Goal: Check status: Check status

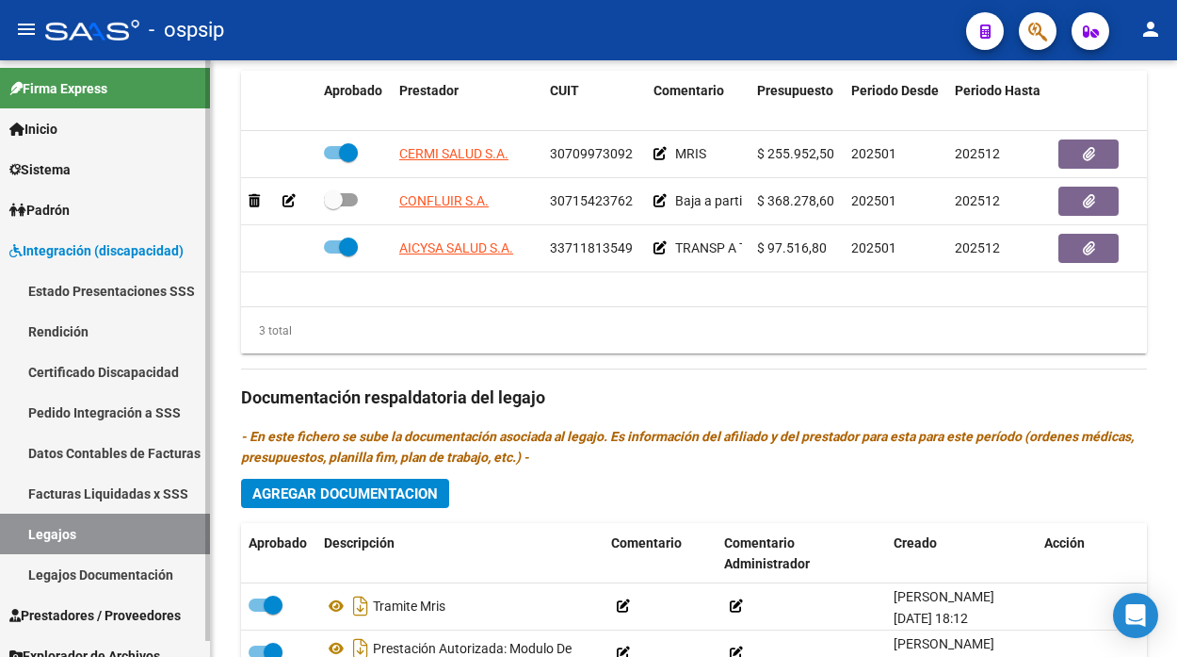
click at [57, 538] on link "Legajos" at bounding box center [105, 533] width 210 height 41
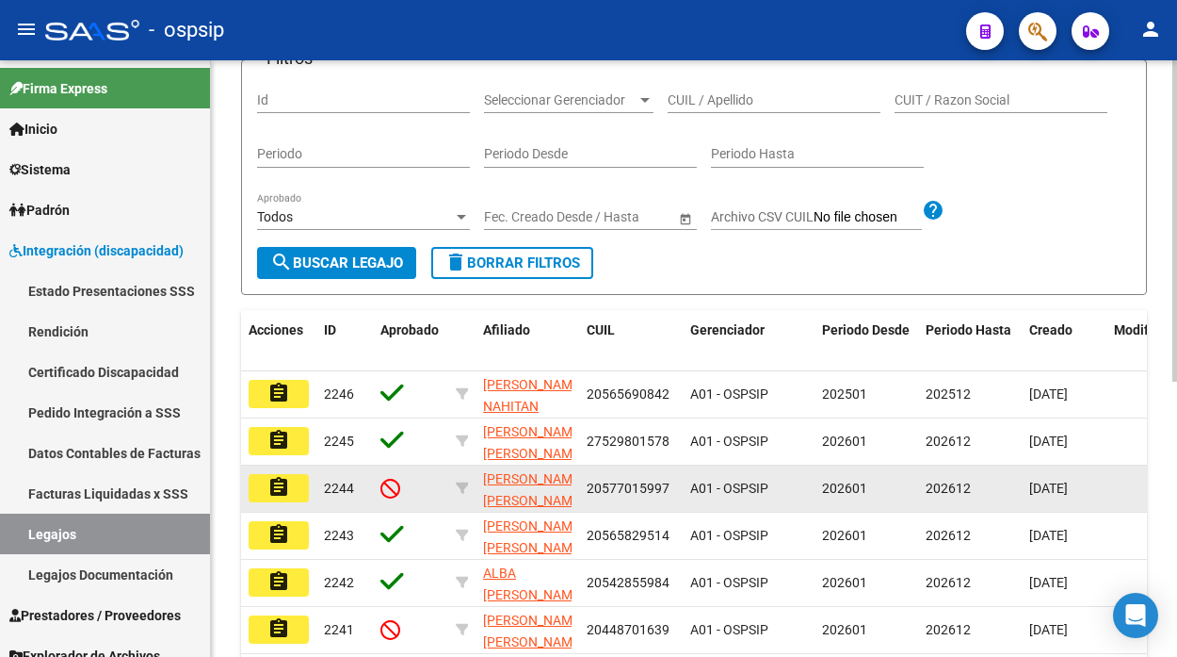
scroll to position [96, 0]
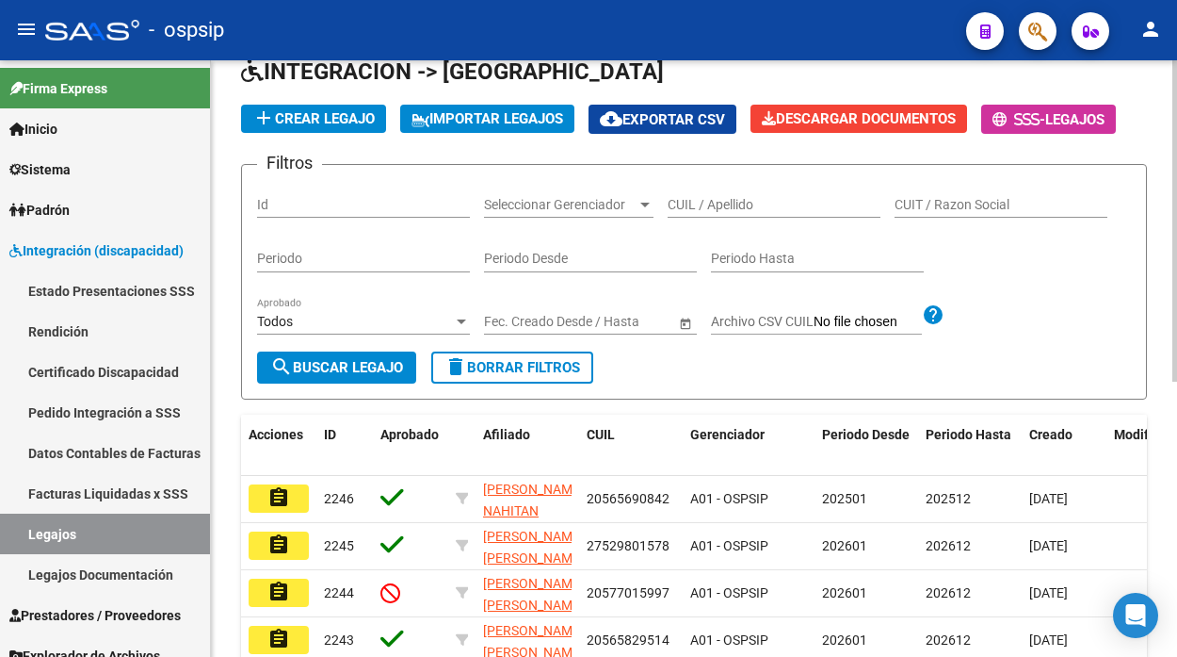
click at [698, 203] on input "CUIL / Apellido" at bounding box center [774, 205] width 213 height 16
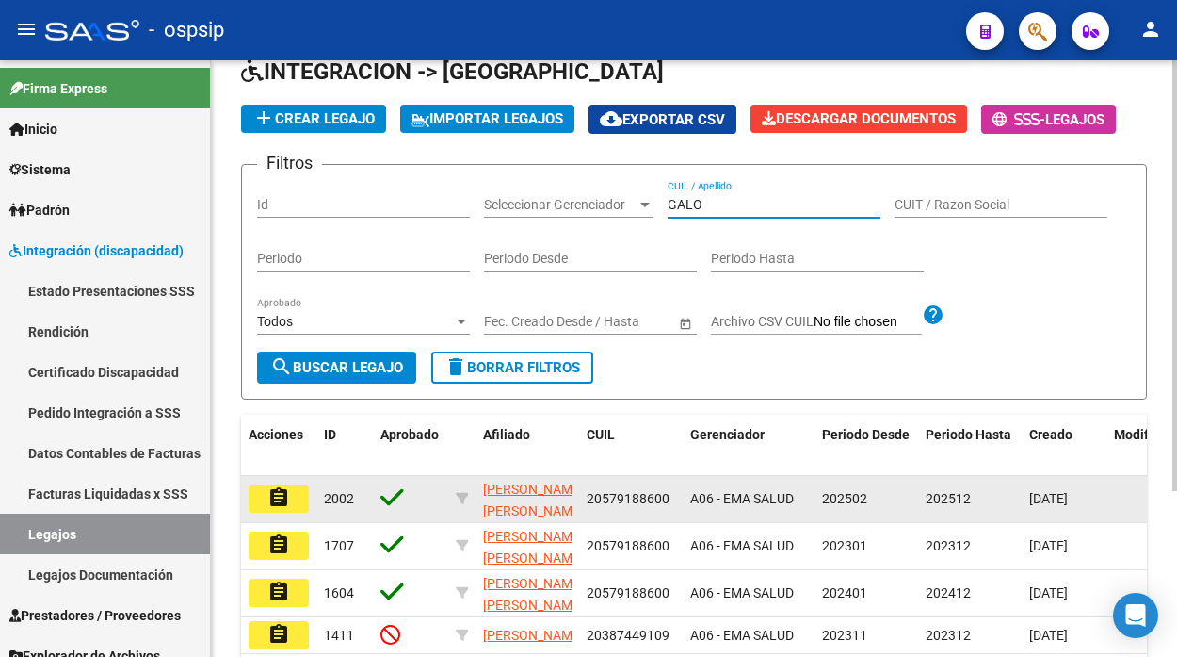
type input "GALO"
click at [268, 495] on mat-icon "assignment" at bounding box center [279, 497] width 23 height 23
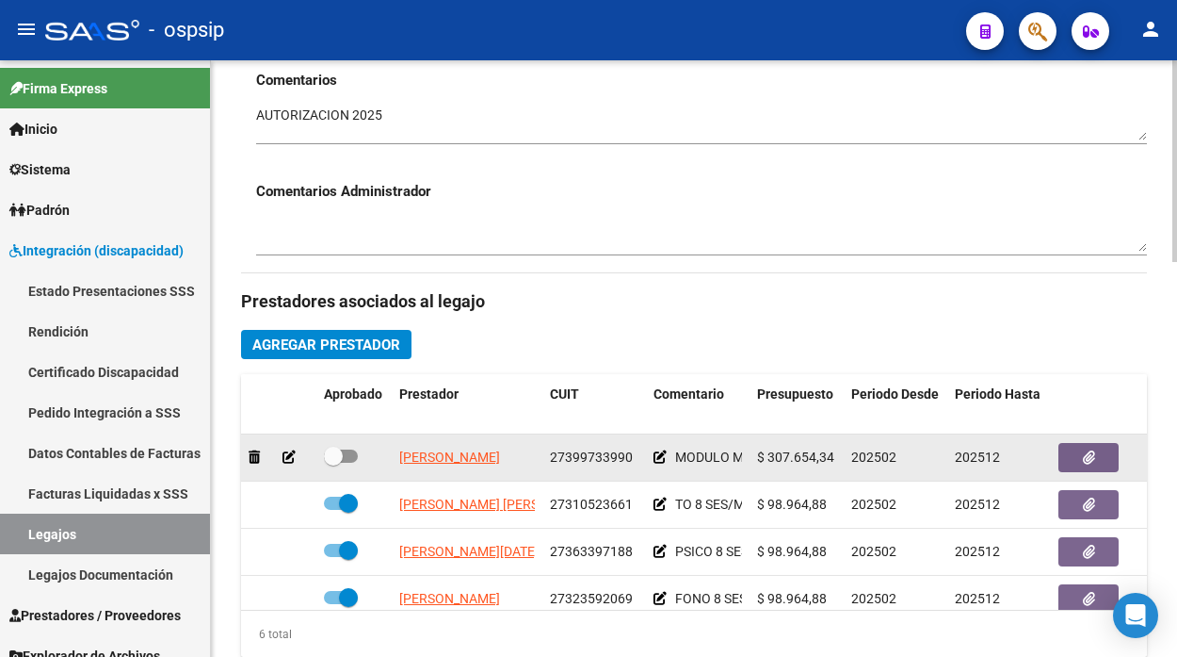
scroll to position [836, 0]
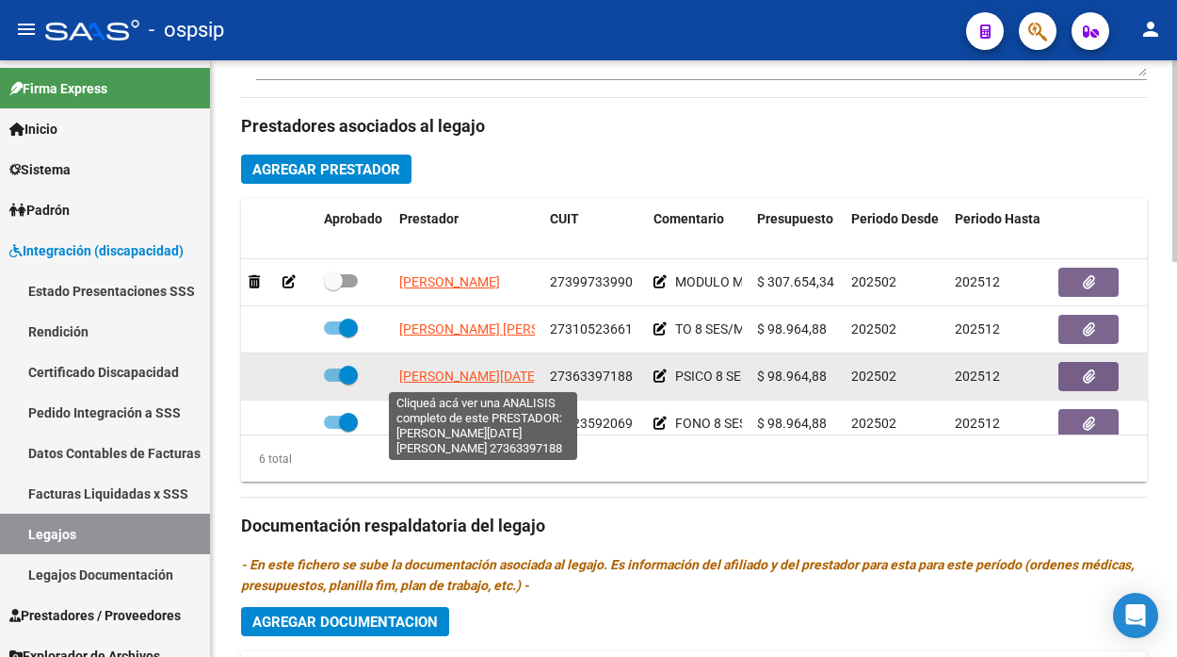
click at [488, 380] on span "[PERSON_NAME][DATE] [PERSON_NAME]" at bounding box center [520, 375] width 243 height 15
type textarea "27363397188"
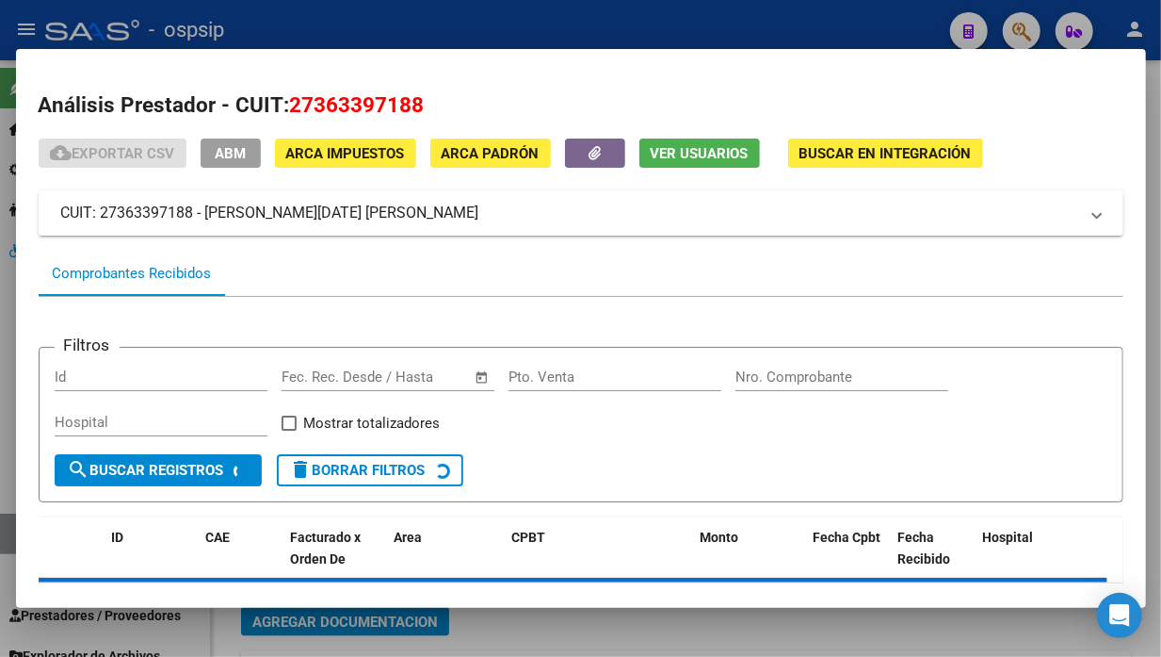
click at [722, 130] on div "Análisis Prestador - CUIT: 27363397188 cloud_download Exportar CSV ABM ARCA Imp…" at bounding box center [581, 377] width 1085 height 577
click at [718, 142] on button "Ver Usuarios" at bounding box center [700, 152] width 121 height 29
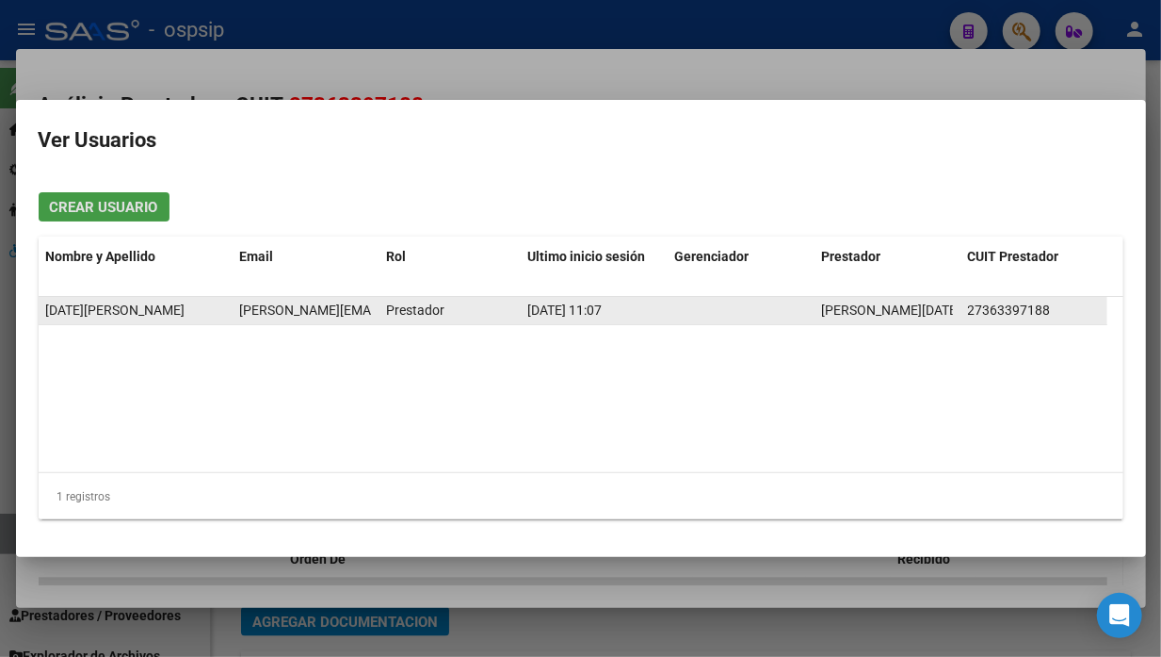
click at [335, 318] on div "[PERSON_NAME][EMAIL_ADDRESS][DOMAIN_NAME]" at bounding box center [305, 311] width 132 height 22
copy span "[PERSON_NAME][EMAIL_ADDRESS][DOMAIN_NAME]"
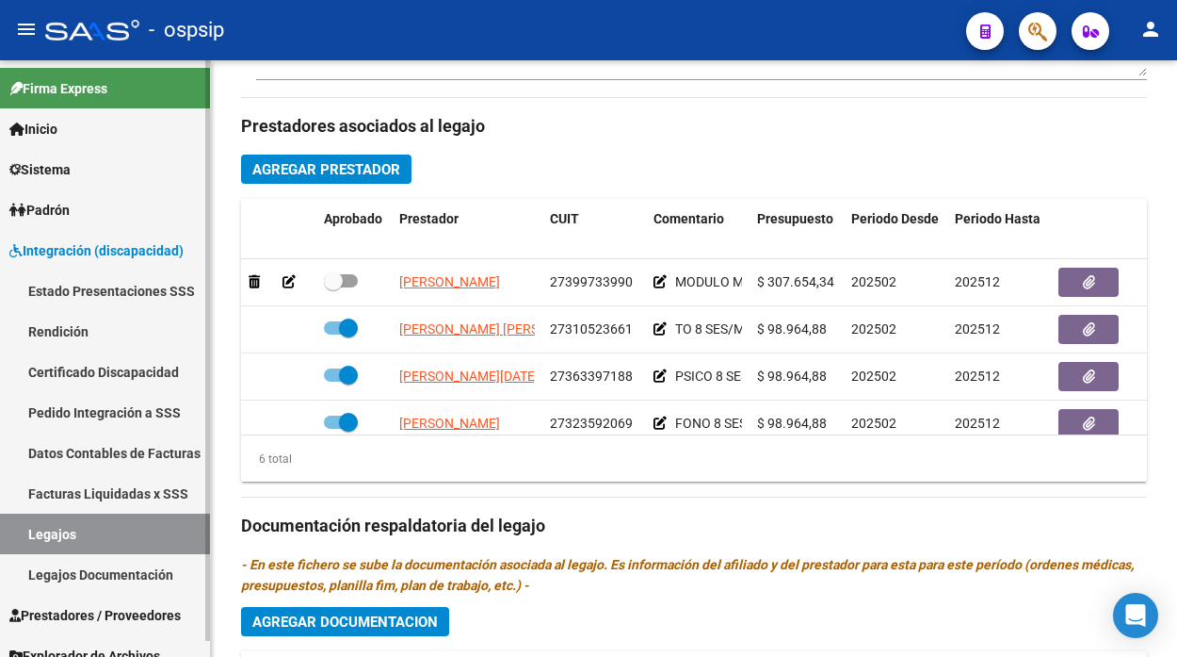
click at [41, 521] on link "Legajos" at bounding box center [105, 533] width 210 height 41
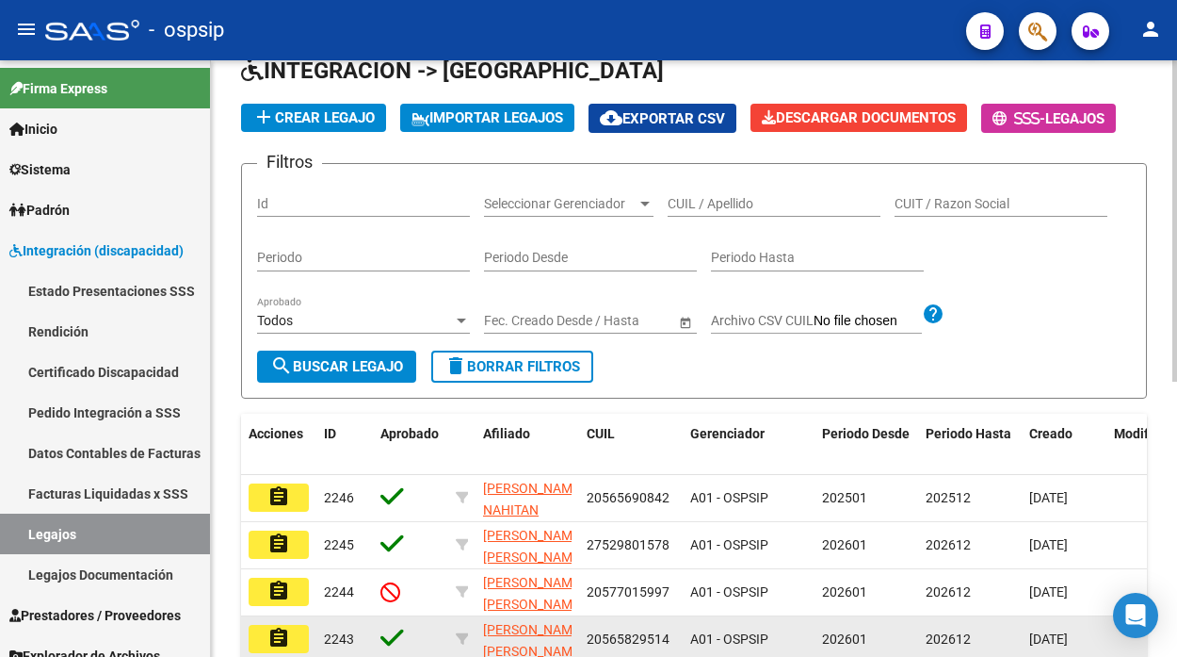
scroll to position [96, 0]
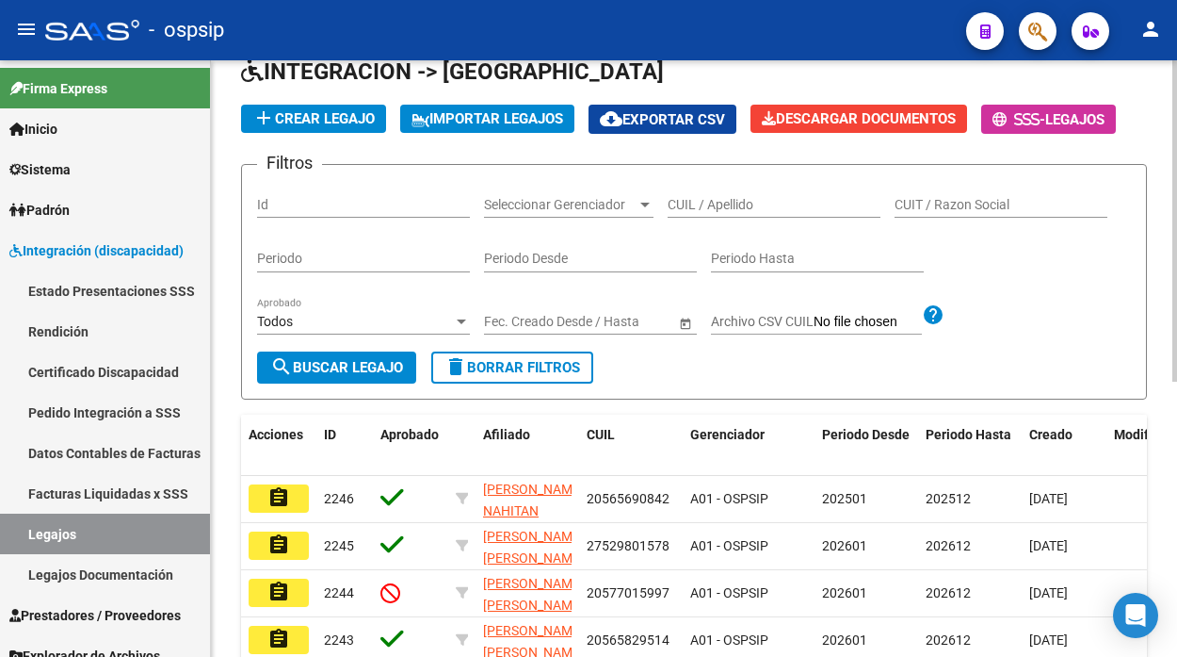
click at [726, 193] on div "CUIL / Apellido" at bounding box center [774, 199] width 213 height 38
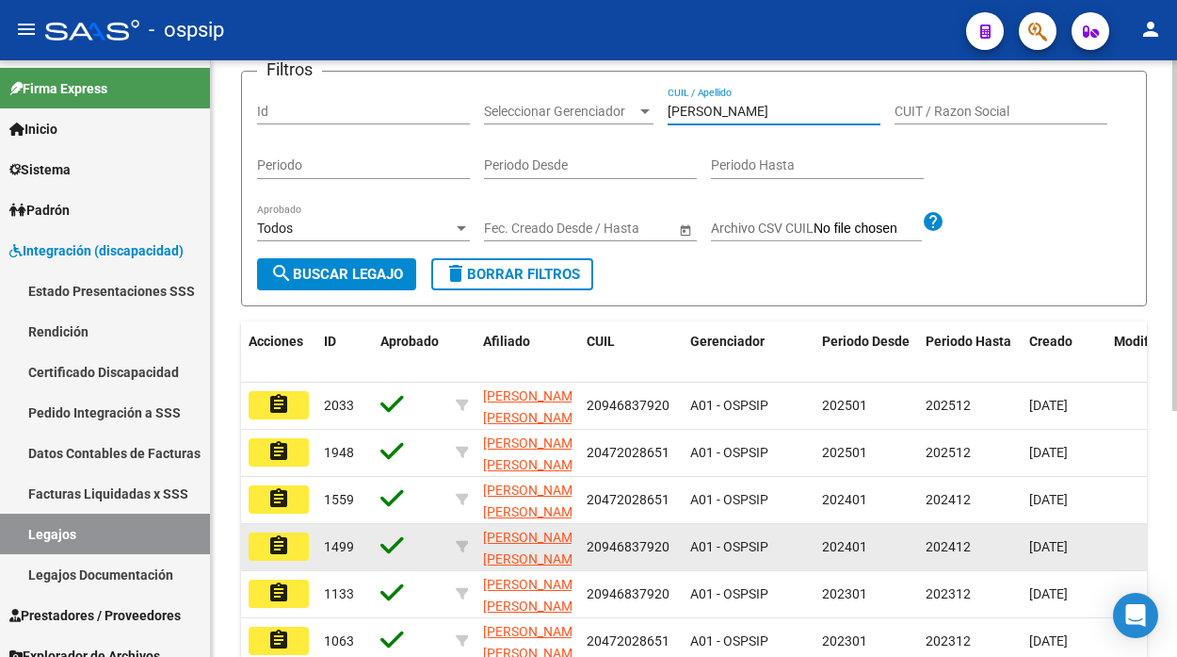
scroll to position [305, 0]
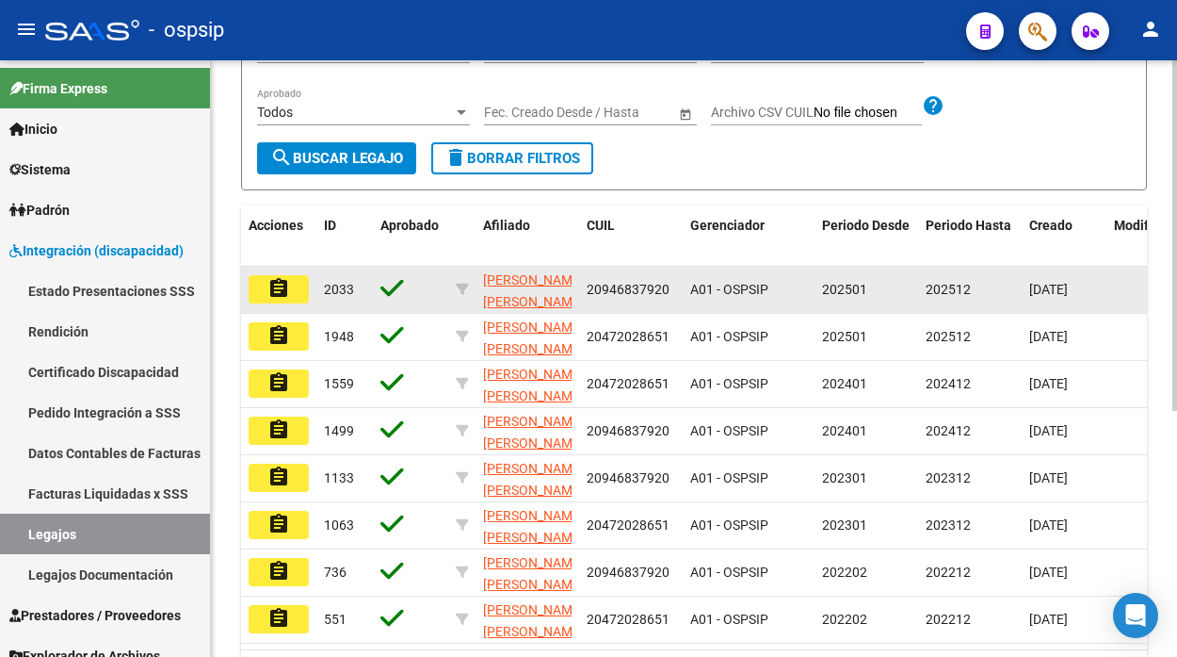
type input "[PERSON_NAME]"
click at [297, 294] on button "assignment" at bounding box center [279, 289] width 60 height 28
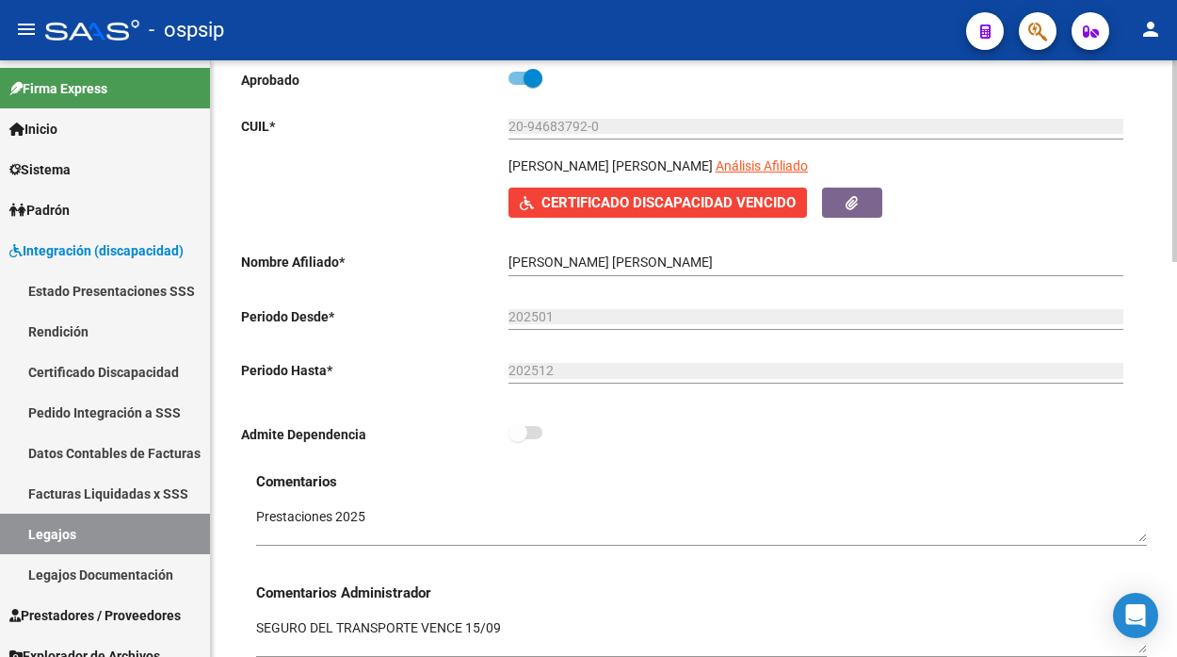
scroll to position [209, 0]
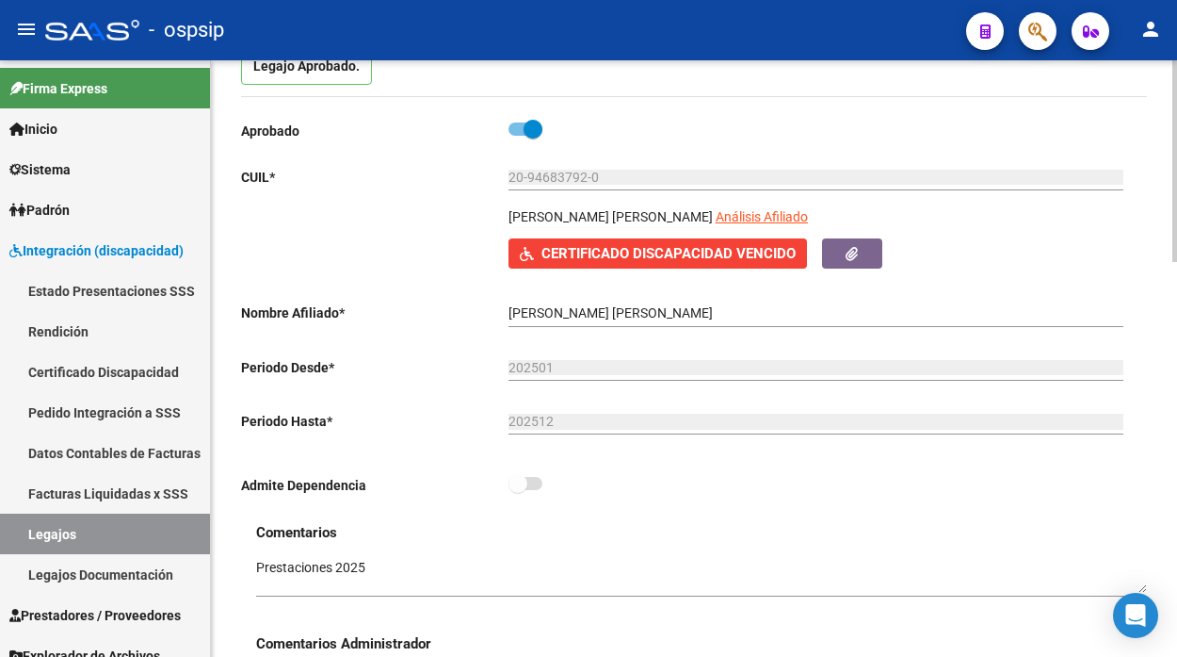
click at [637, 259] on span "Certificado Discapacidad Vencido" at bounding box center [669, 254] width 254 height 17
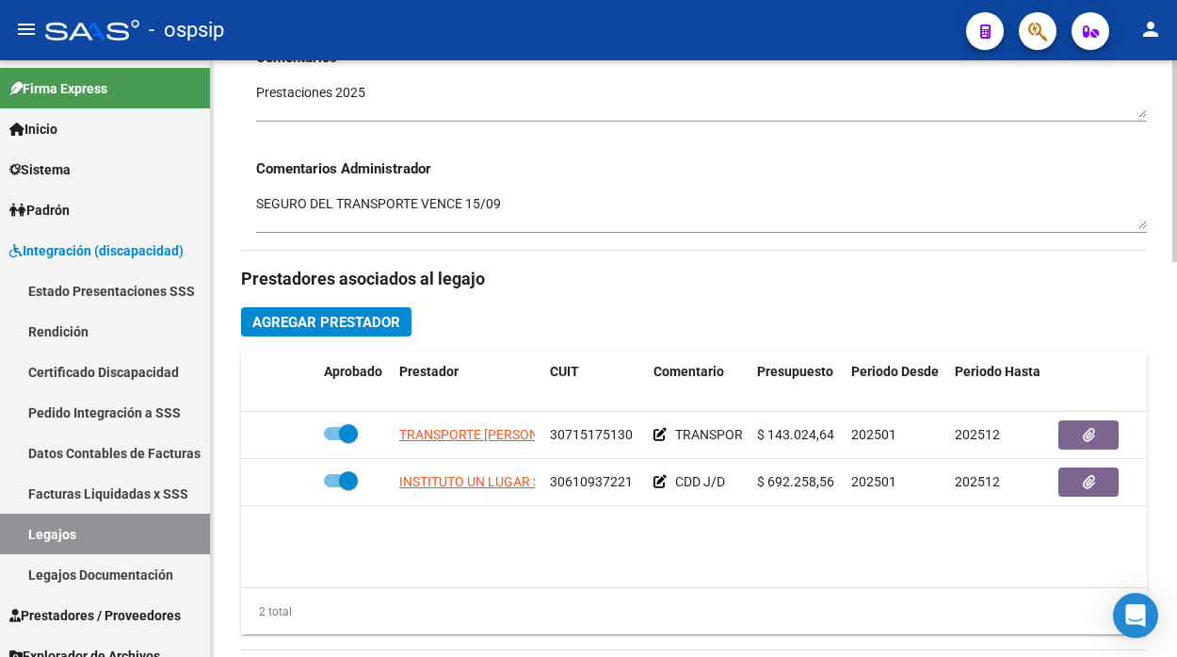
scroll to position [732, 0]
